Goal: Task Accomplishment & Management: Manage account settings

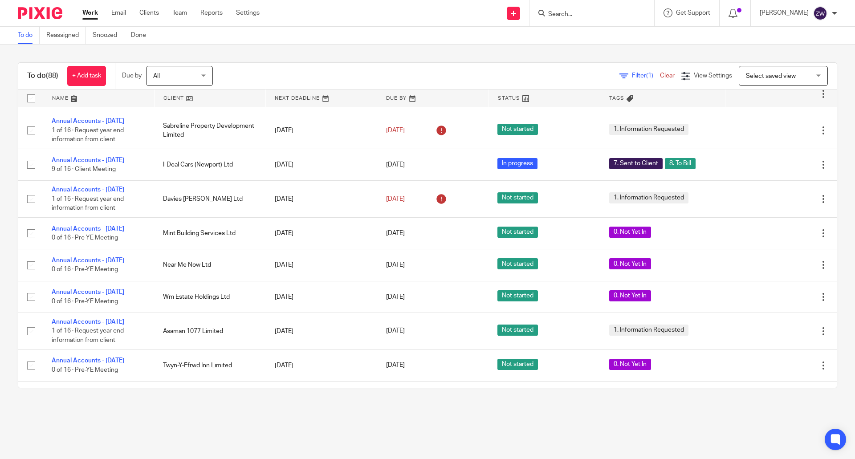
scroll to position [1177, 0]
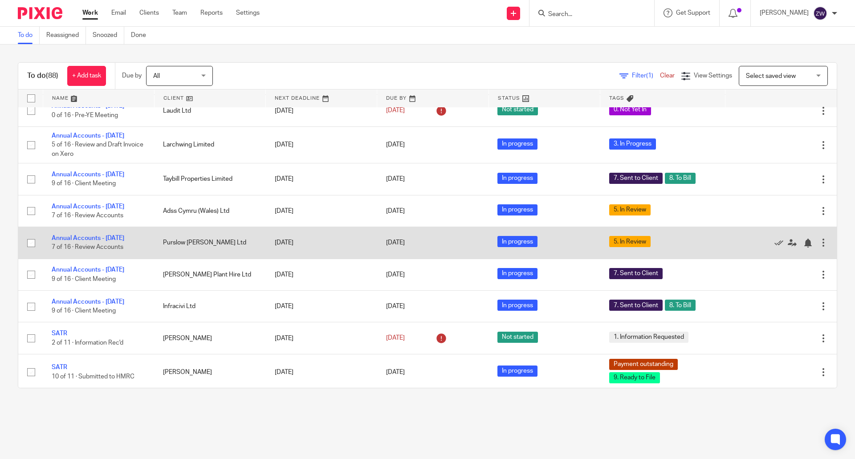
click at [110, 230] on td "Annual Accounts - April 2025 7 of 16 · Review Accounts" at bounding box center [98, 243] width 111 height 32
click at [110, 235] on link "Annual Accounts - [DATE]" at bounding box center [88, 238] width 73 height 6
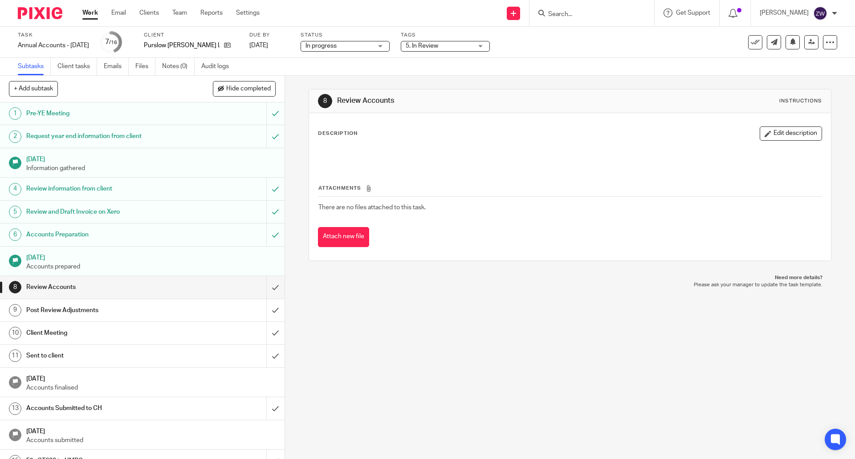
click at [444, 48] on span "5. In Review" at bounding box center [439, 45] width 67 height 9
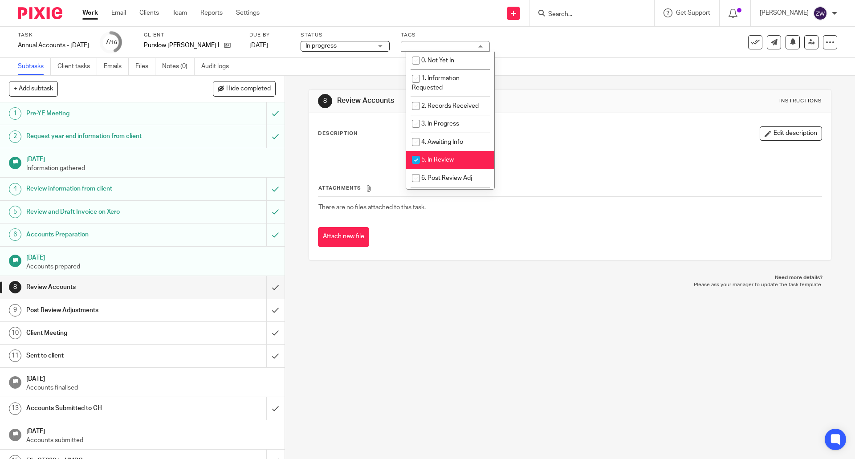
click at [447, 157] on span "5. In Review" at bounding box center [437, 160] width 33 height 6
checkbox input "false"
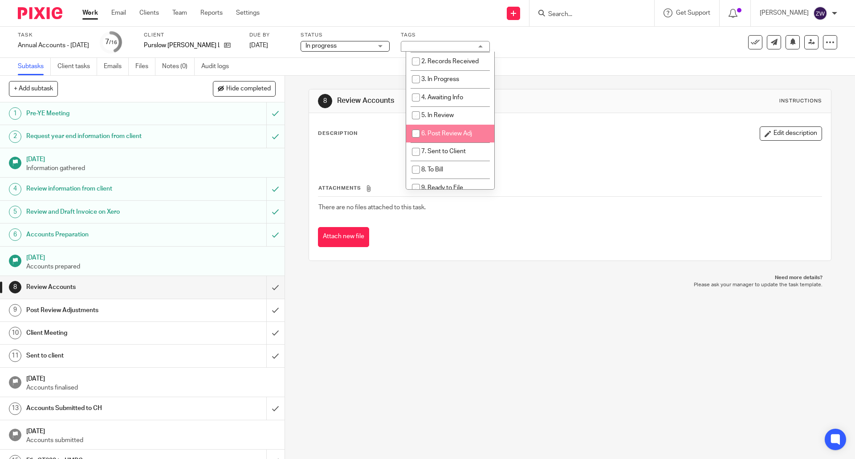
click at [452, 137] on li "6. Post Review Adj" at bounding box center [450, 134] width 88 height 18
checkbox input "true"
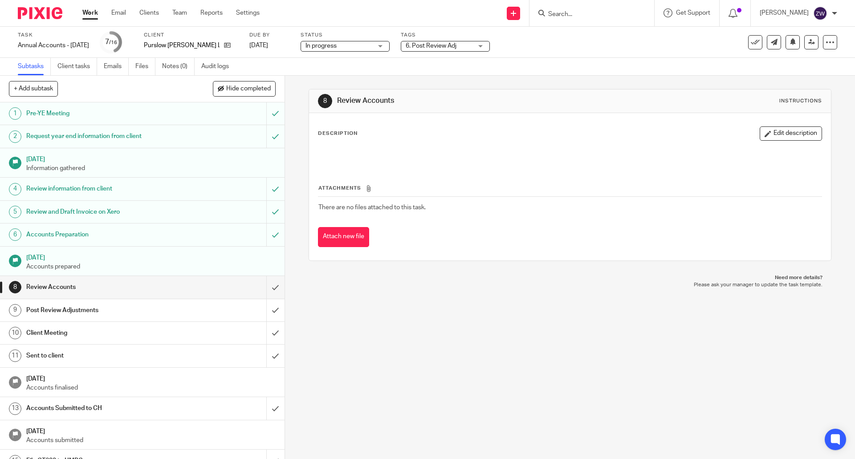
click at [440, 296] on div "8 Review Accounts Instructions Description Edit description Attachments There a…" at bounding box center [570, 267] width 570 height 383
drag, startPoint x: 269, startPoint y: 290, endPoint x: 297, endPoint y: 283, distance: 28.1
click at [269, 290] on input "submit" at bounding box center [142, 287] width 285 height 22
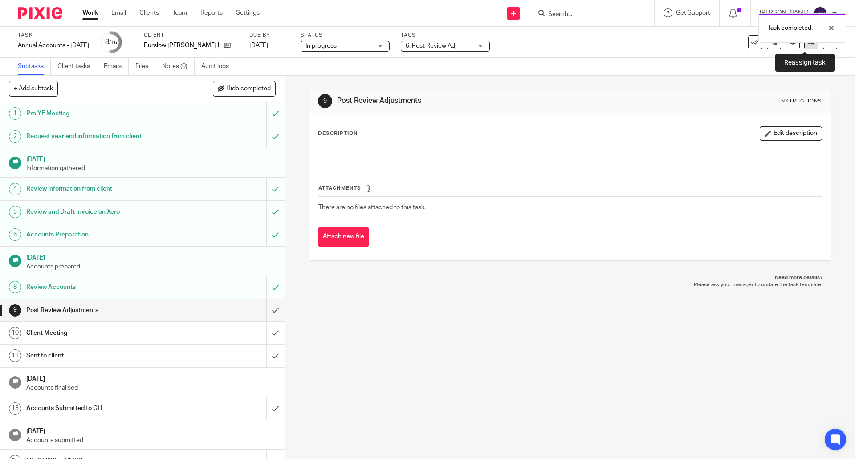
click at [808, 45] on icon at bounding box center [811, 42] width 7 height 7
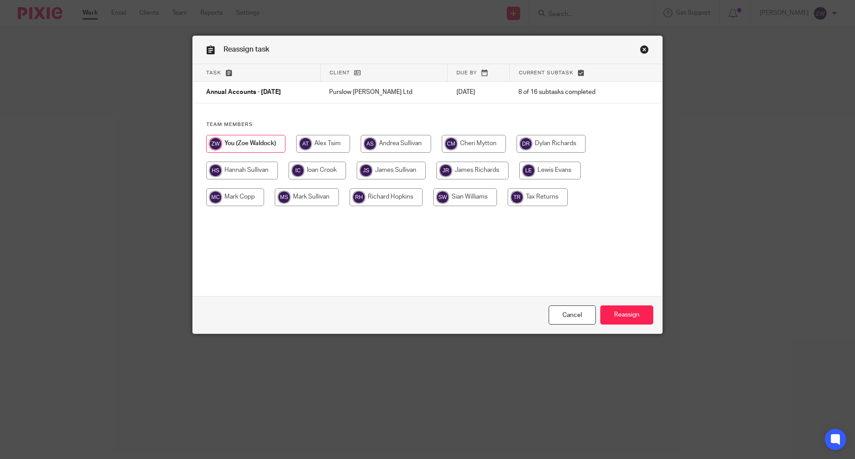
click at [482, 142] on input "radio" at bounding box center [474, 144] width 64 height 18
radio input "true"
click at [622, 315] on input "Reassign" at bounding box center [626, 314] width 53 height 19
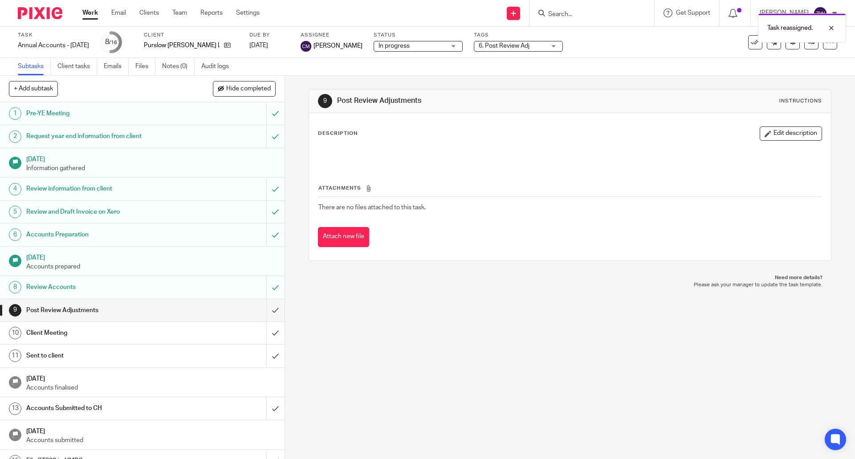
click at [52, 14] on img at bounding box center [40, 13] width 45 height 12
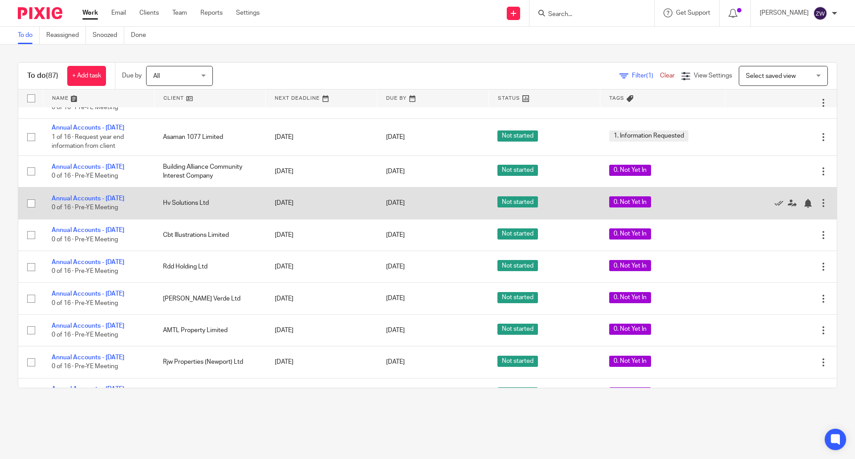
scroll to position [2316, 0]
